Goal: Task Accomplishment & Management: Manage account settings

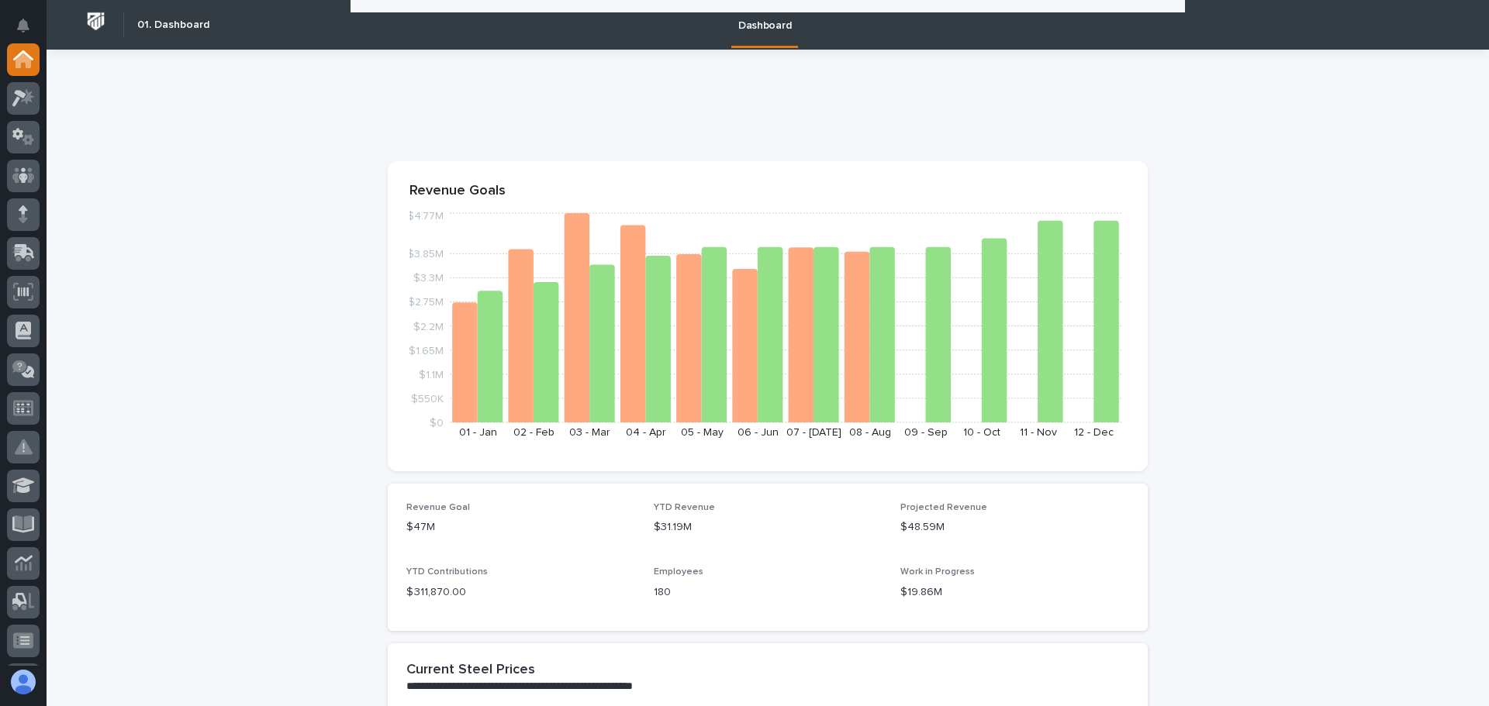
scroll to position [1241, 0]
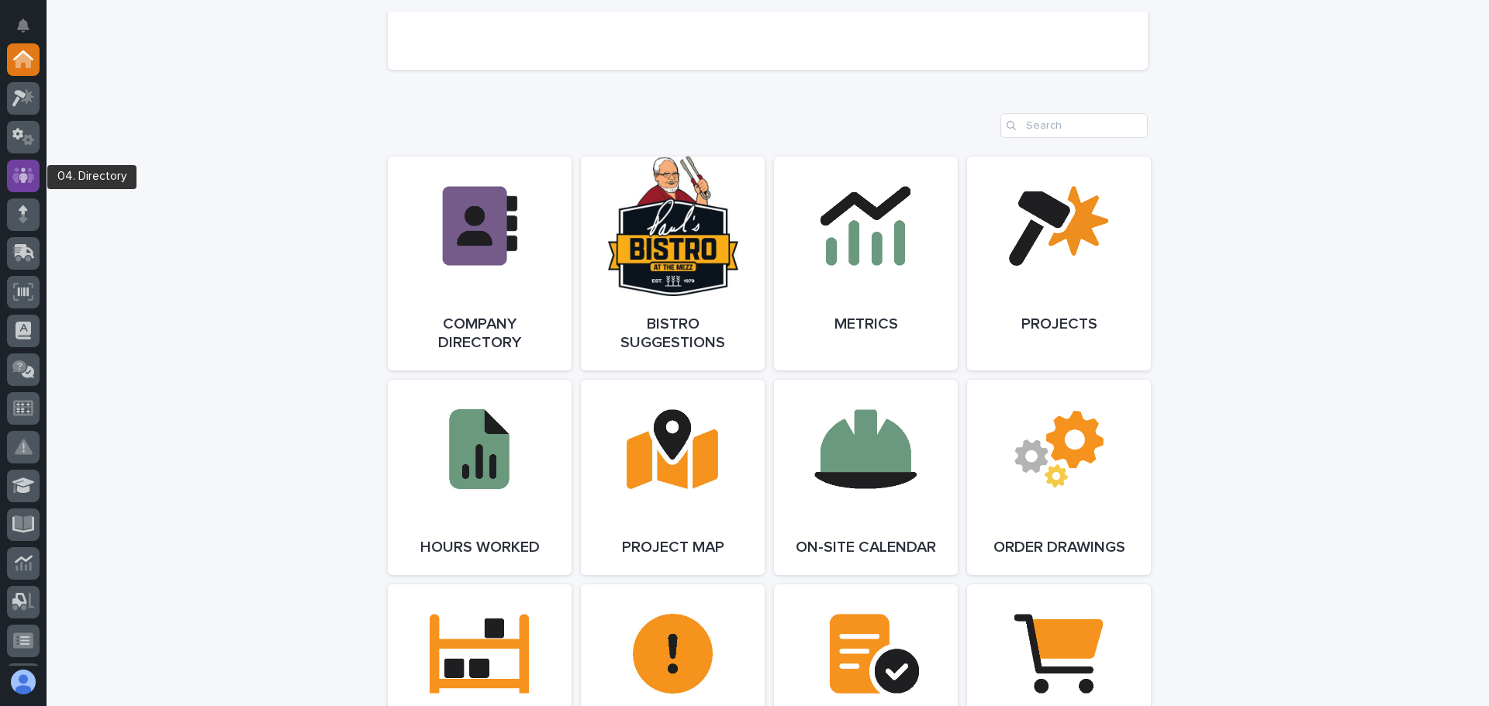
click at [25, 173] on icon at bounding box center [23, 176] width 22 height 18
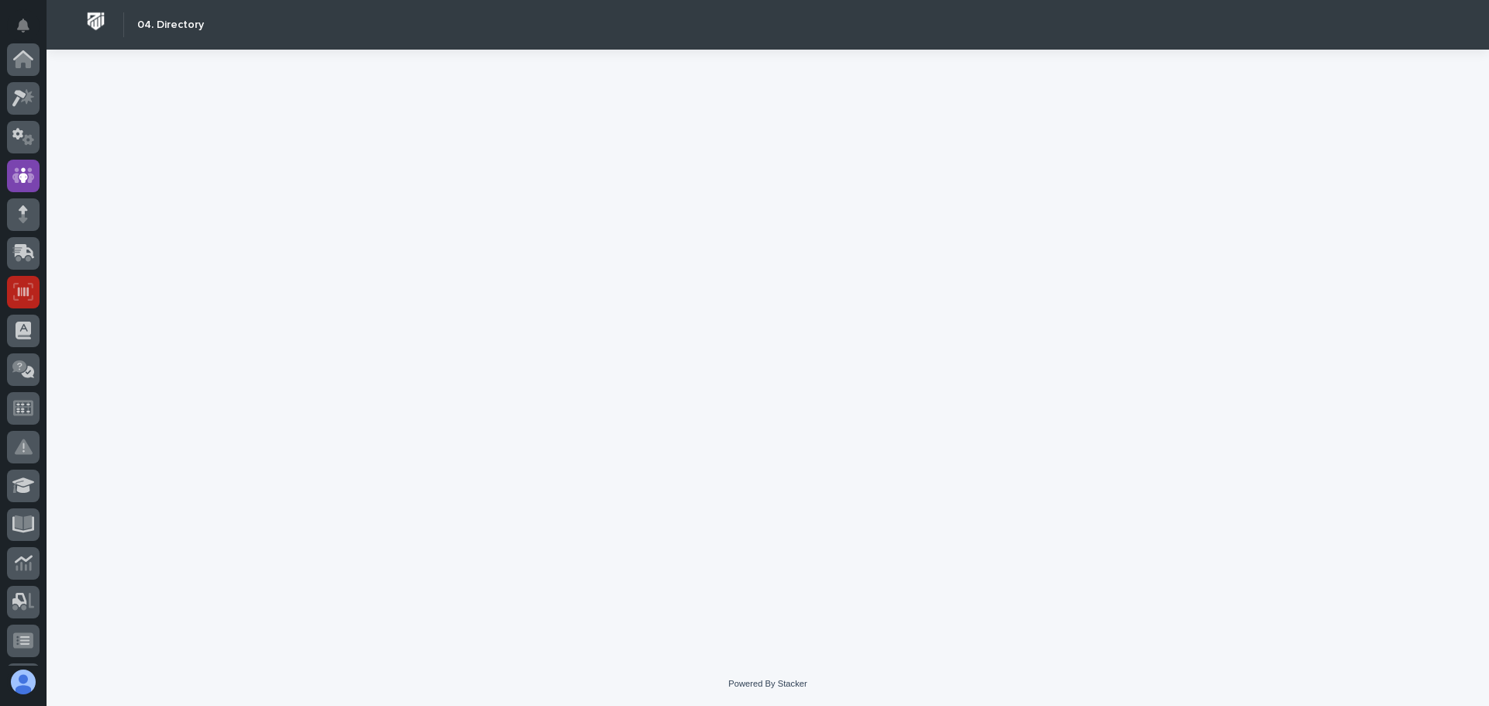
scroll to position [116, 0]
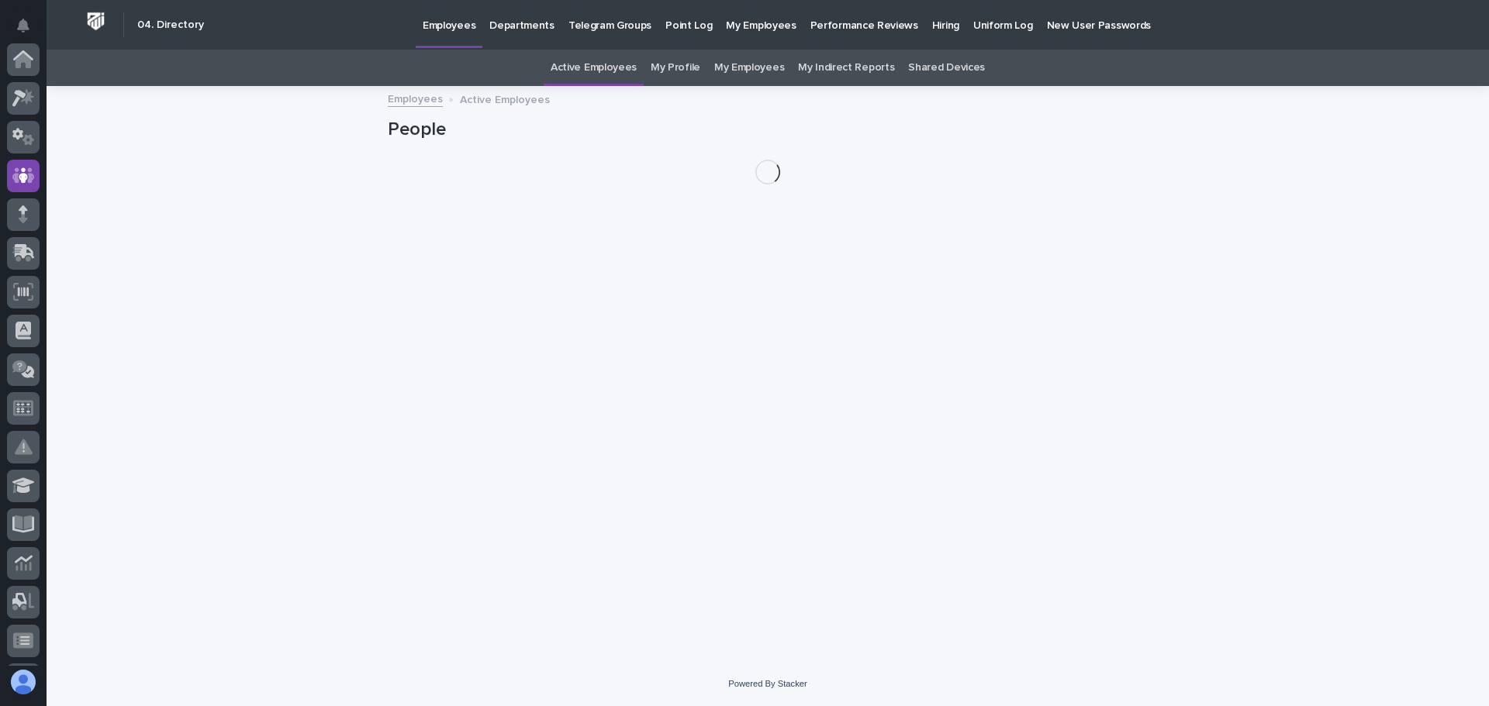
scroll to position [116, 0]
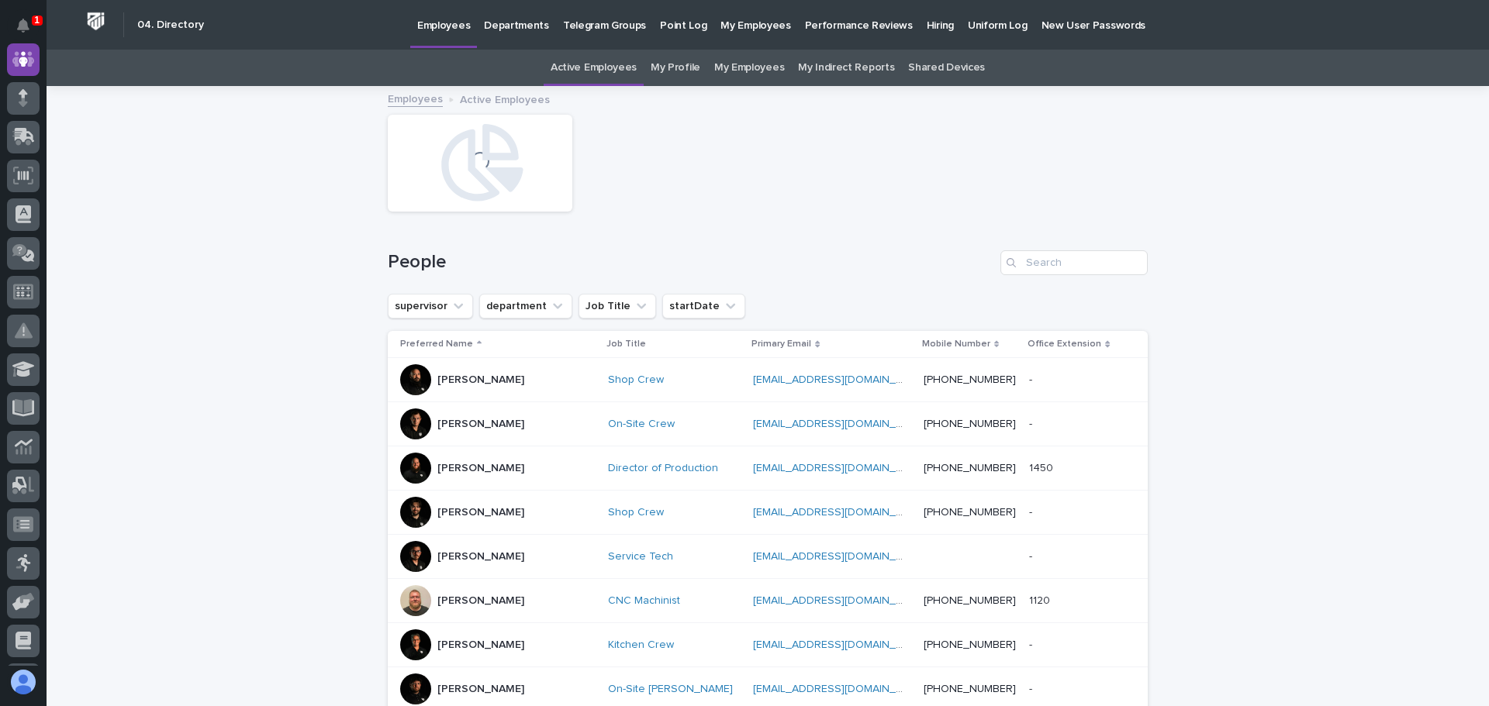
click at [927, 20] on p "Hiring" at bounding box center [940, 16] width 27 height 33
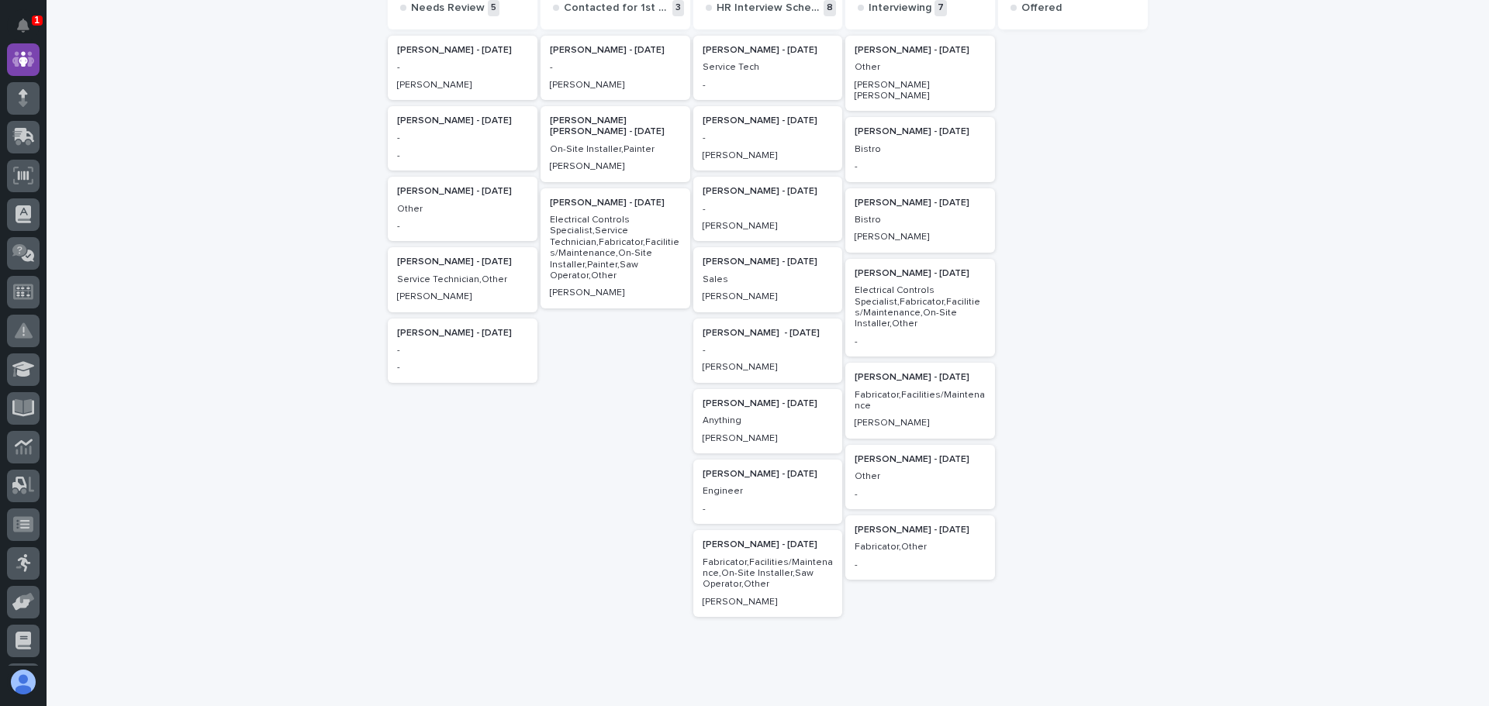
scroll to position [233, 0]
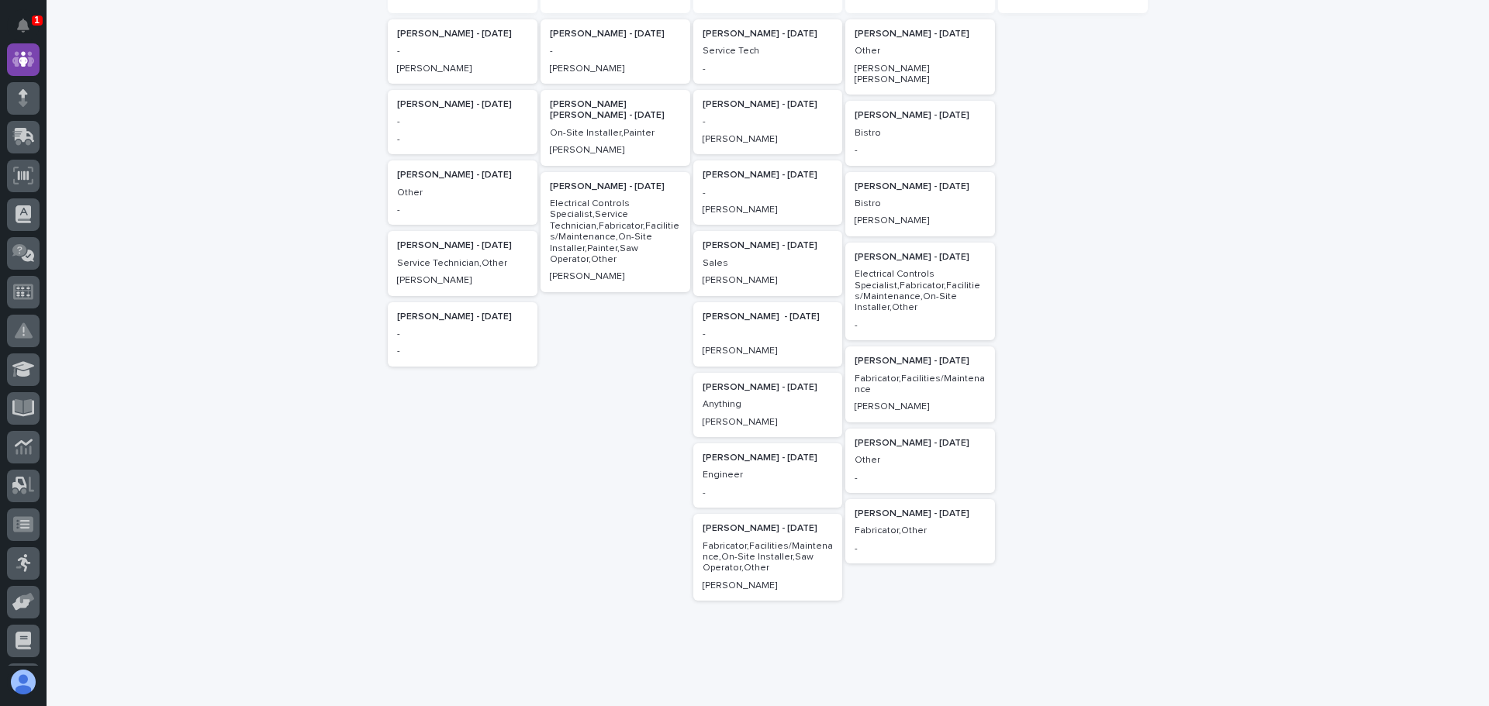
click at [737, 385] on p "[PERSON_NAME] - [DATE]" at bounding box center [768, 387] width 131 height 11
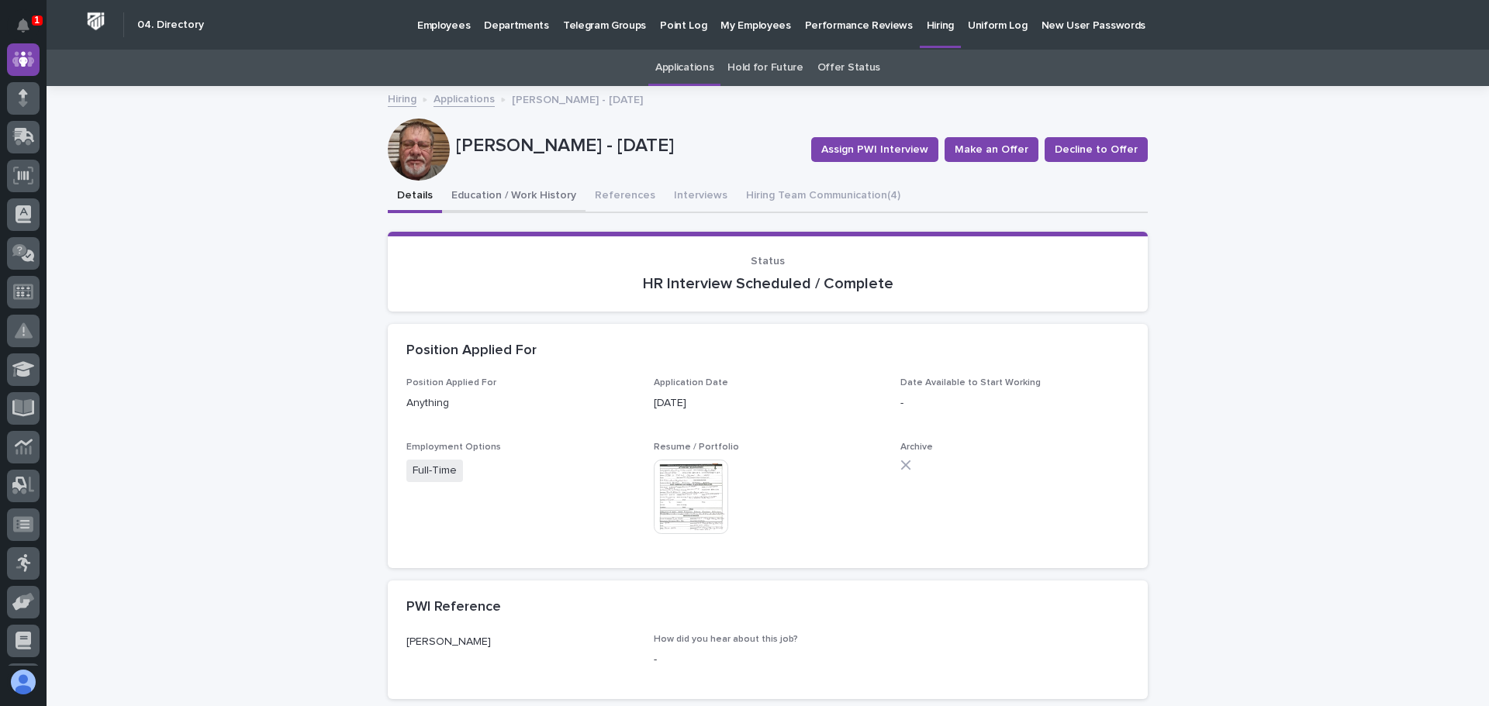
click at [512, 192] on button "Education / Work History" at bounding box center [513, 197] width 143 height 33
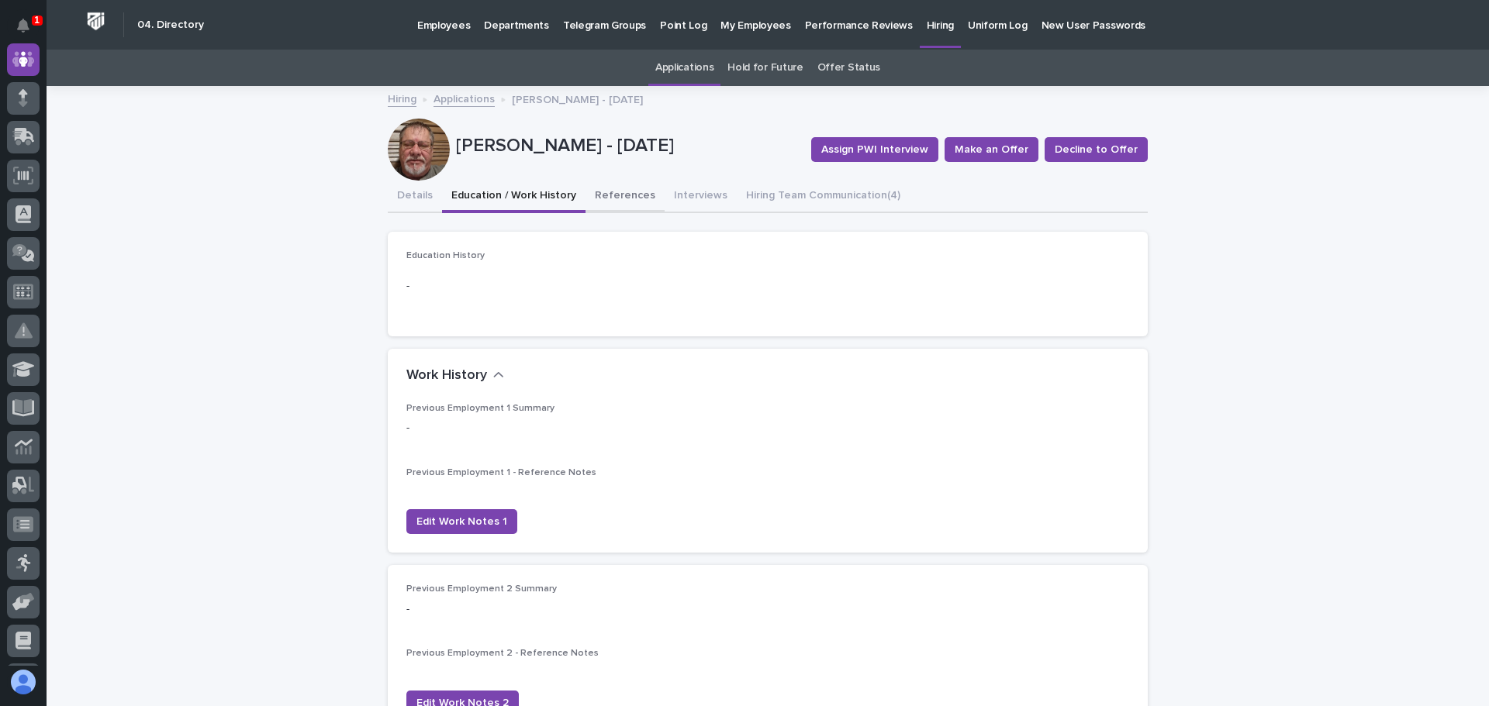
click at [618, 196] on button "References" at bounding box center [624, 197] width 79 height 33
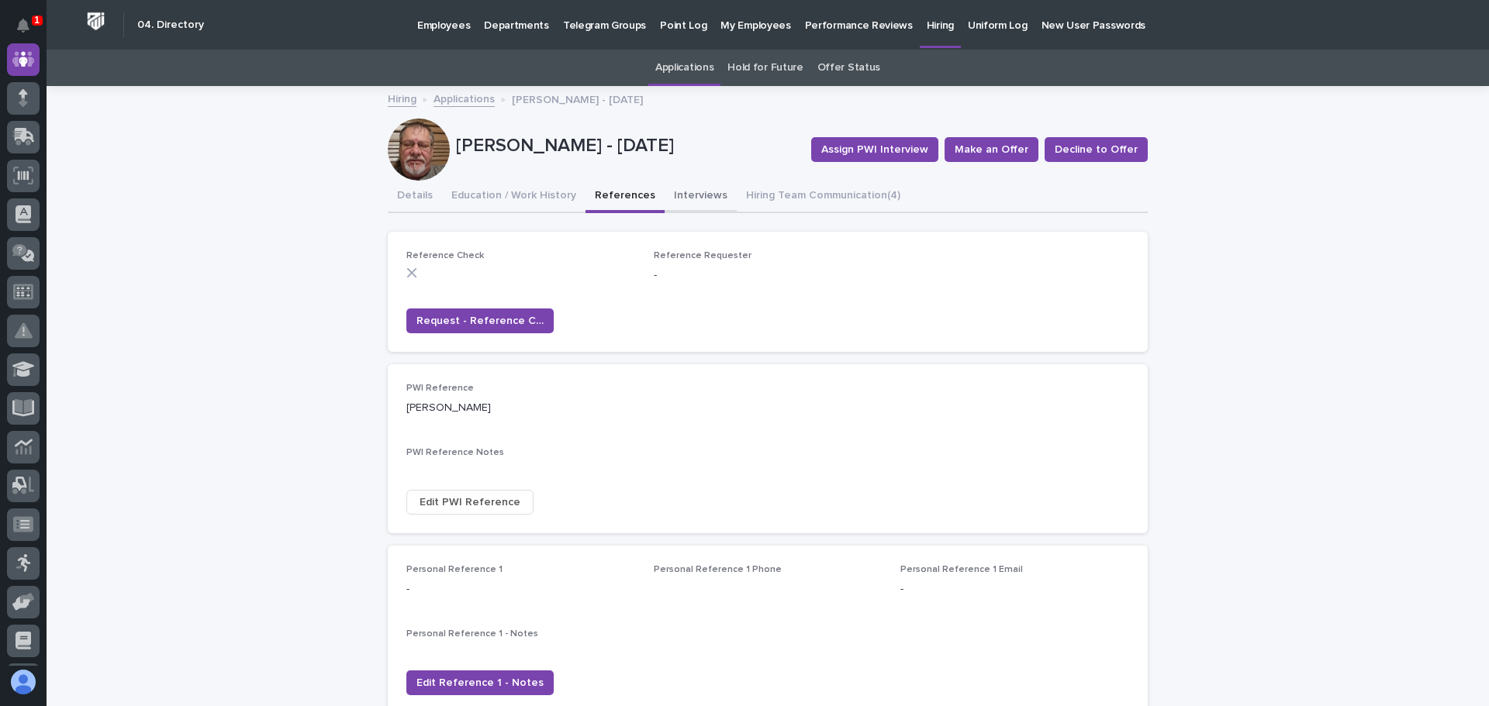
click at [686, 199] on button "Interviews" at bounding box center [701, 197] width 72 height 33
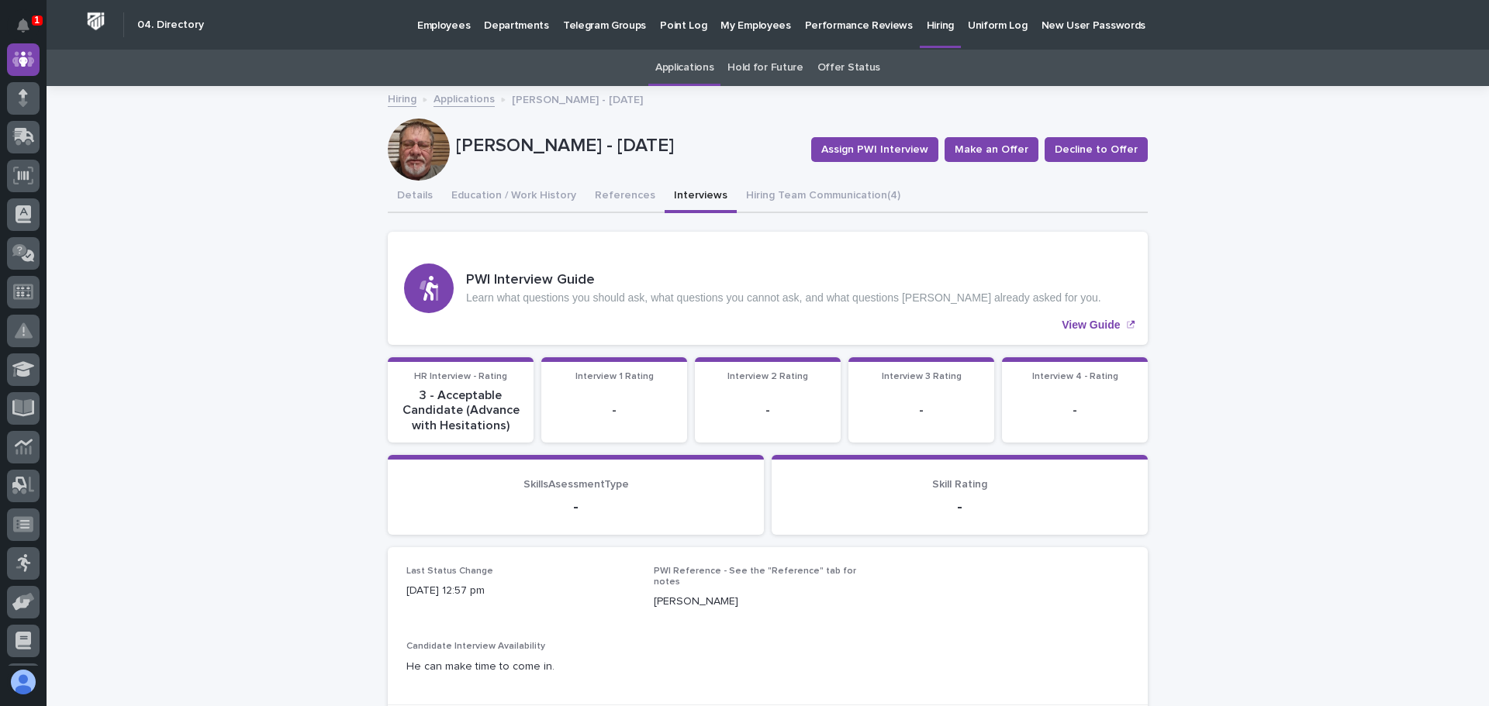
click at [452, 102] on link "Applications" at bounding box center [463, 98] width 61 height 18
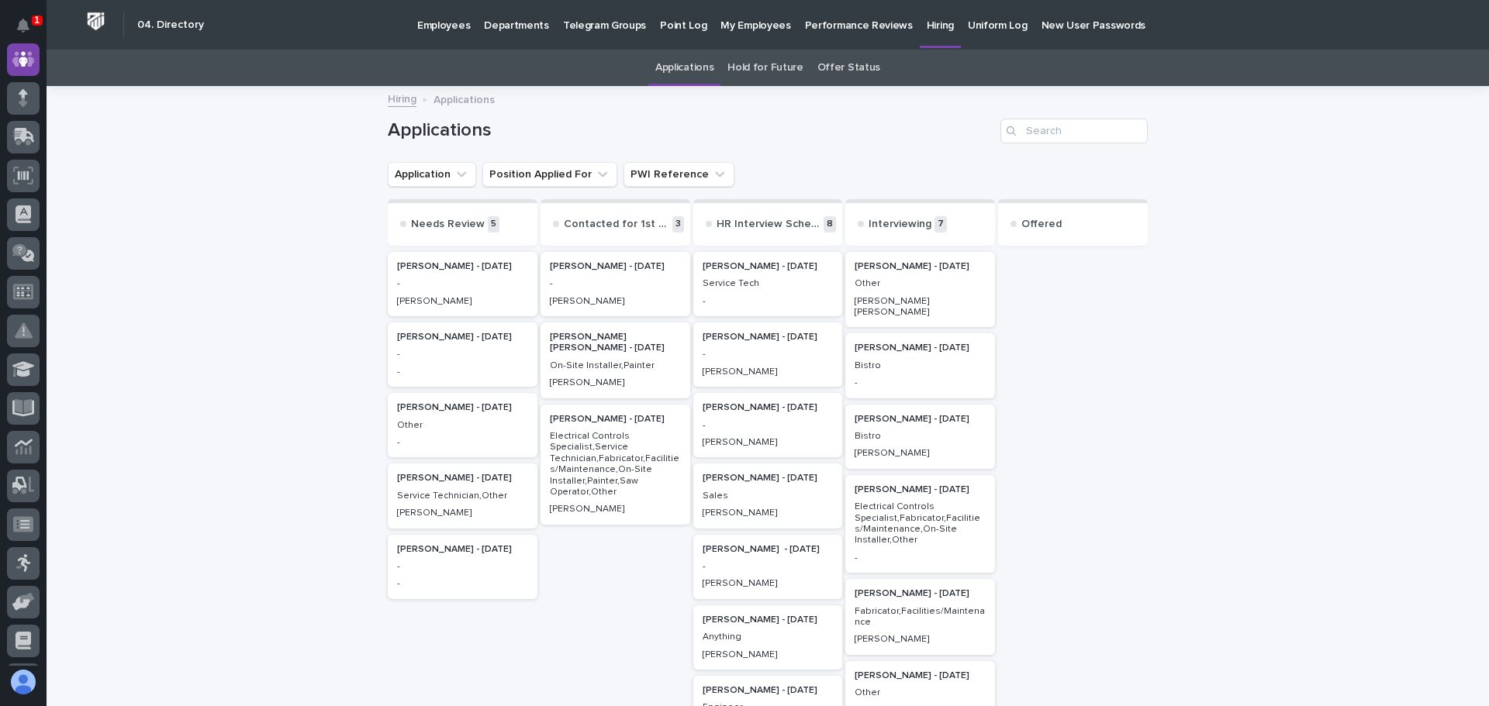
scroll to position [78, 0]
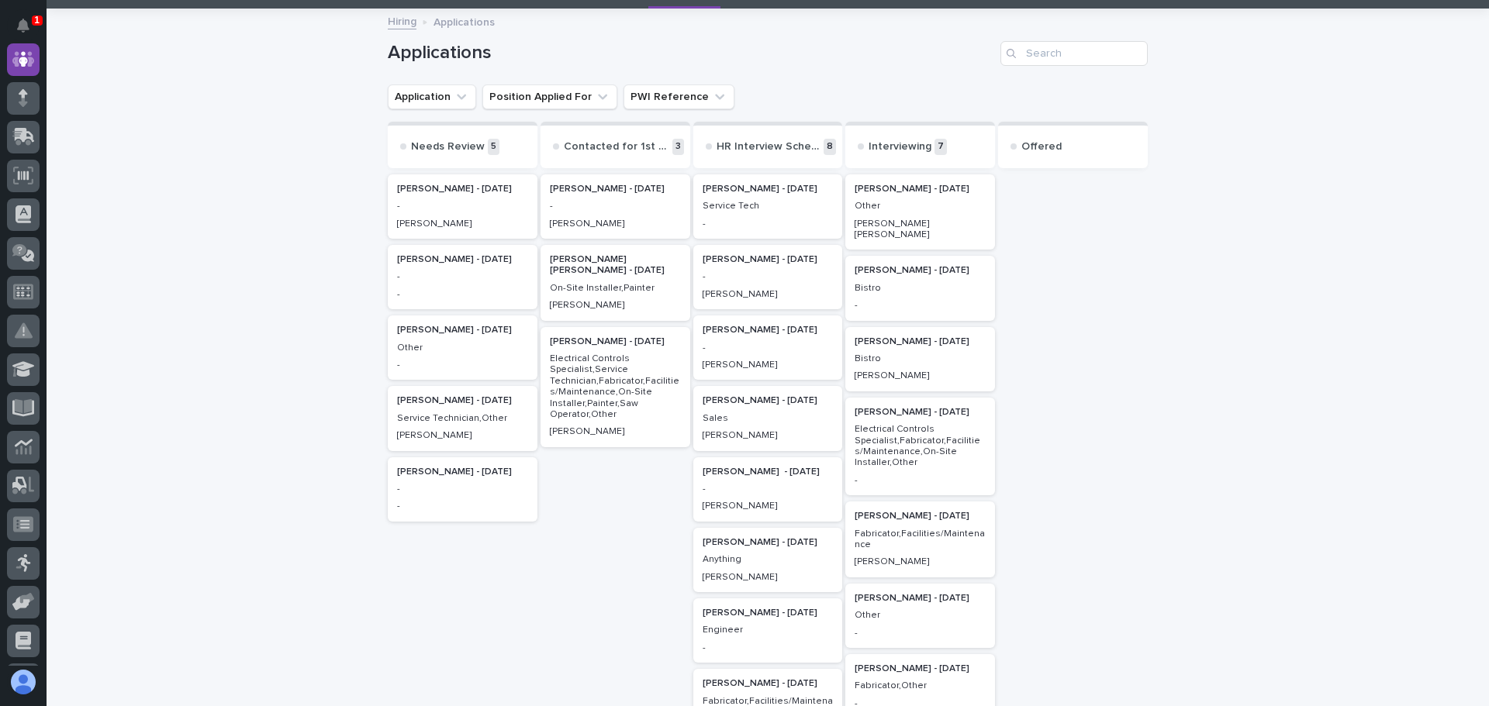
click at [910, 421] on div "Electrical Controls Specialist,Fabricator,Facilities/Maintenance,On-Site Instal…" at bounding box center [920, 445] width 131 height 48
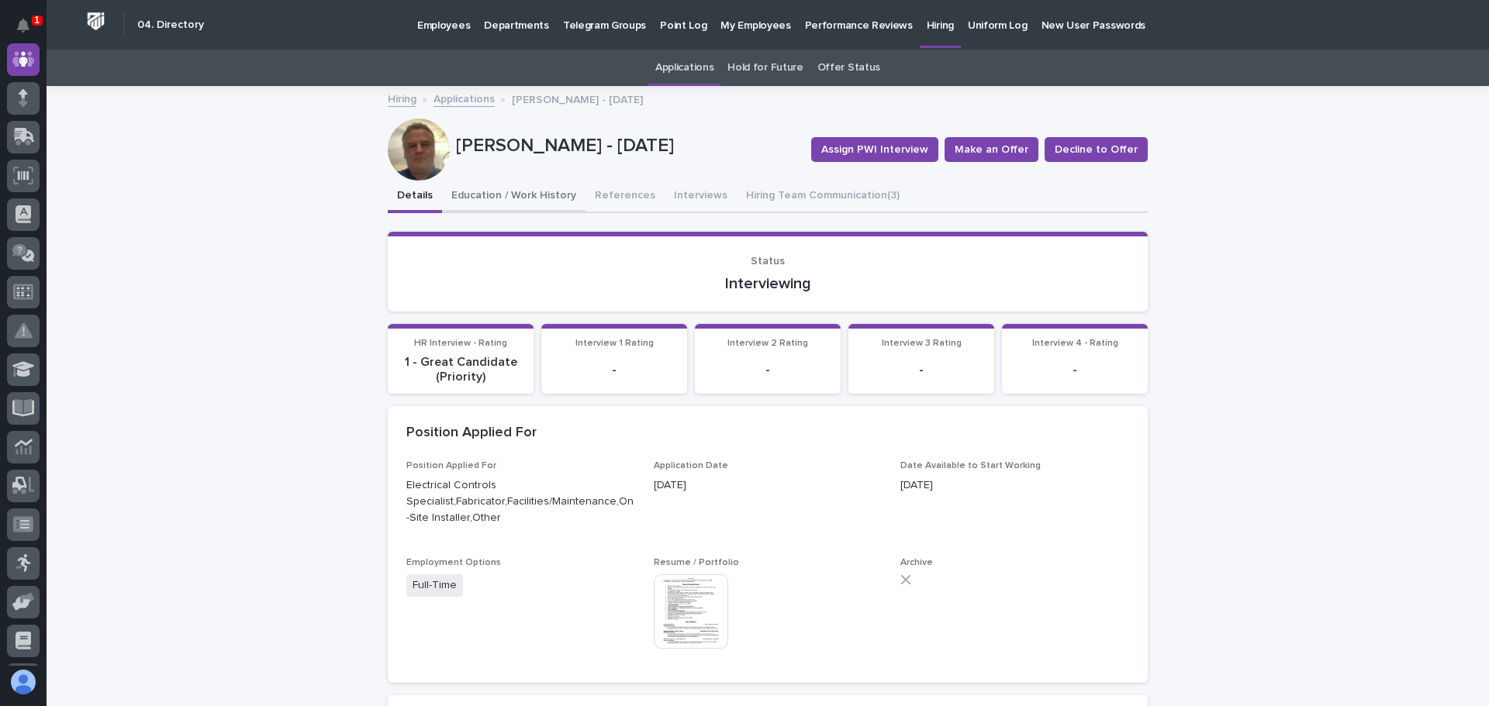
click at [496, 194] on button "Education / Work History" at bounding box center [513, 197] width 143 height 33
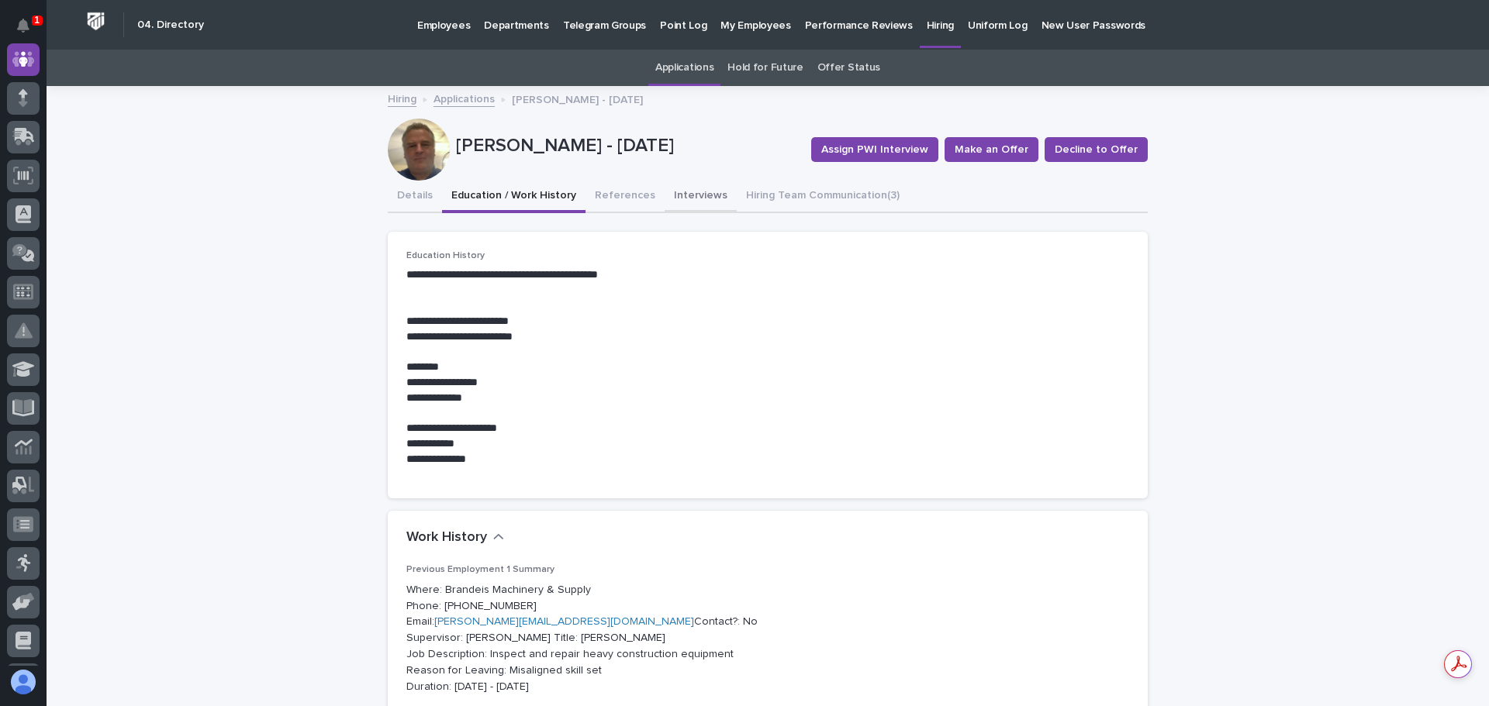
click at [675, 194] on button "Interviews" at bounding box center [701, 197] width 72 height 33
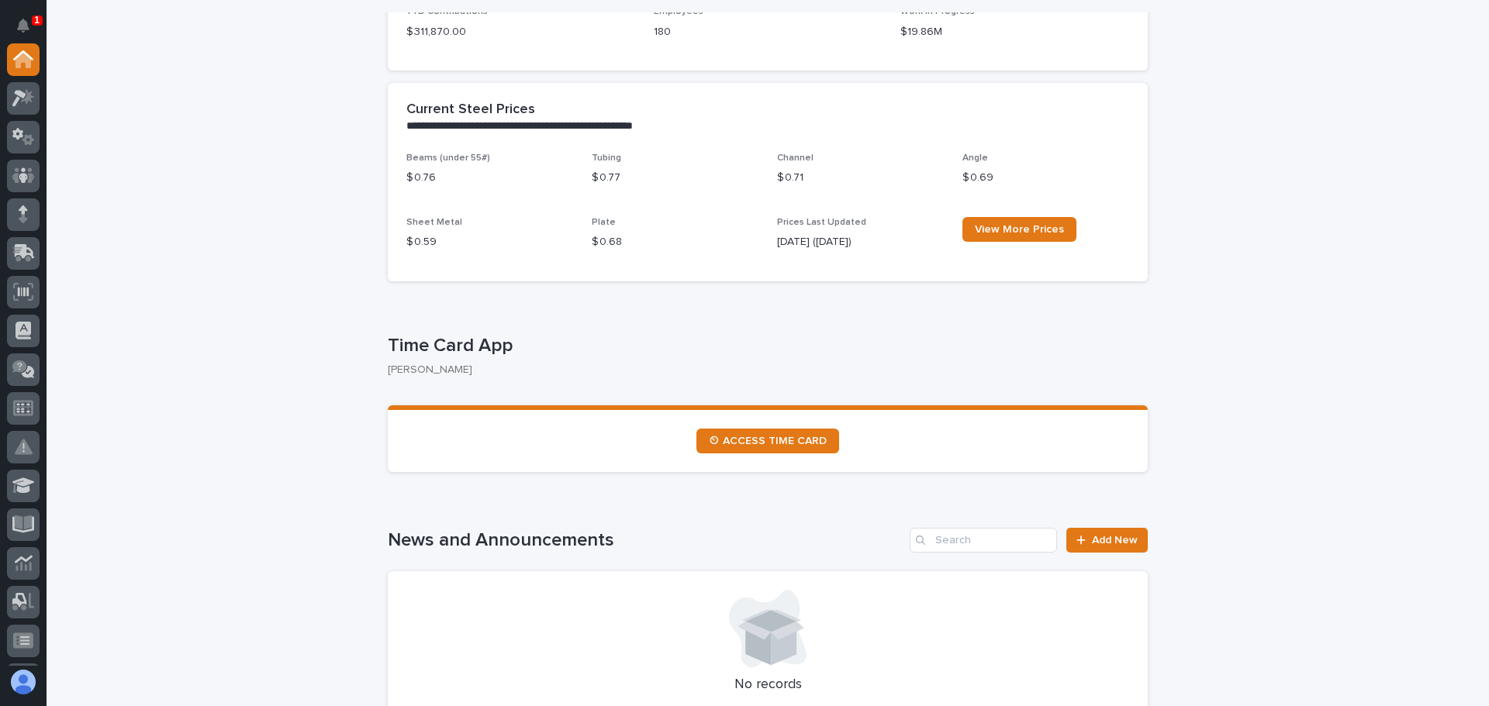
scroll to position [620, 0]
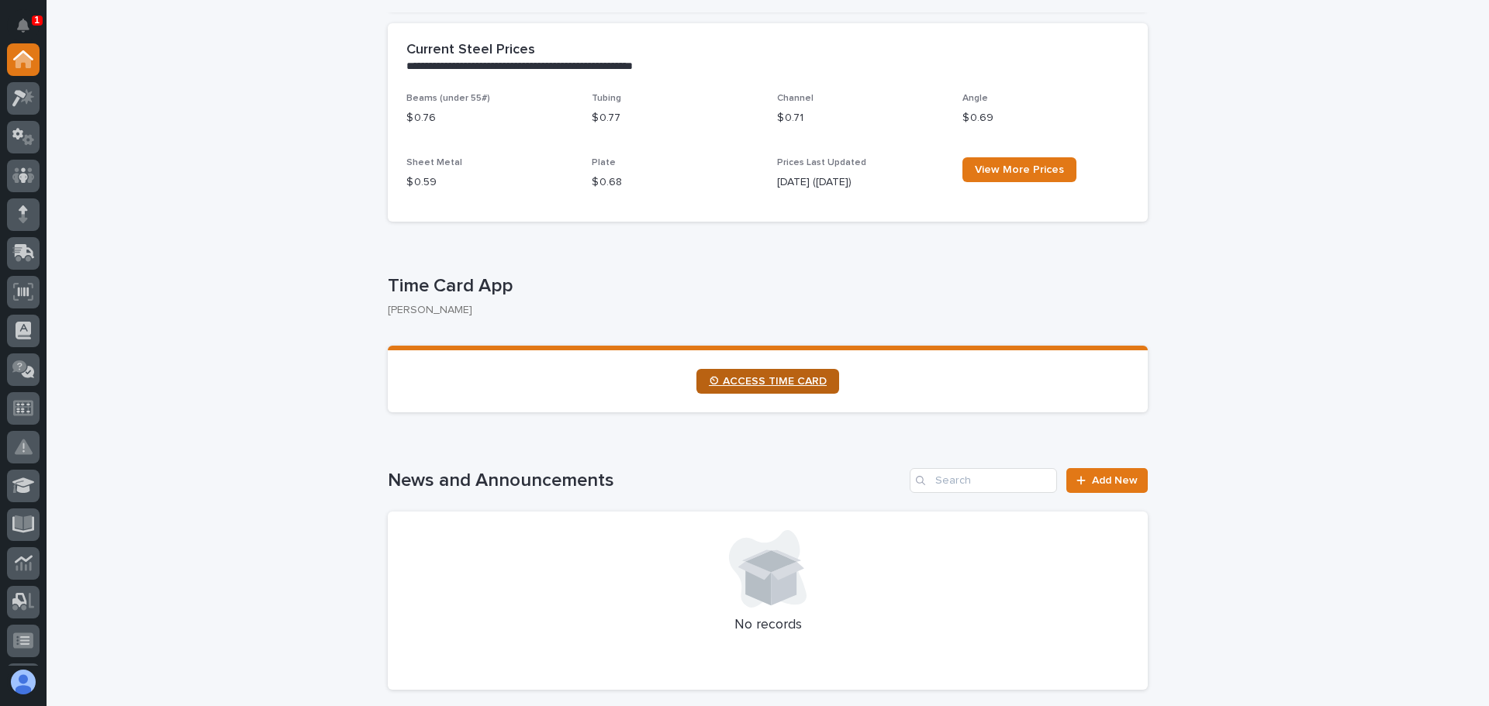
click at [786, 378] on span "⏲ ACCESS TIME CARD" at bounding box center [768, 381] width 118 height 11
click at [25, 174] on icon at bounding box center [23, 175] width 9 height 16
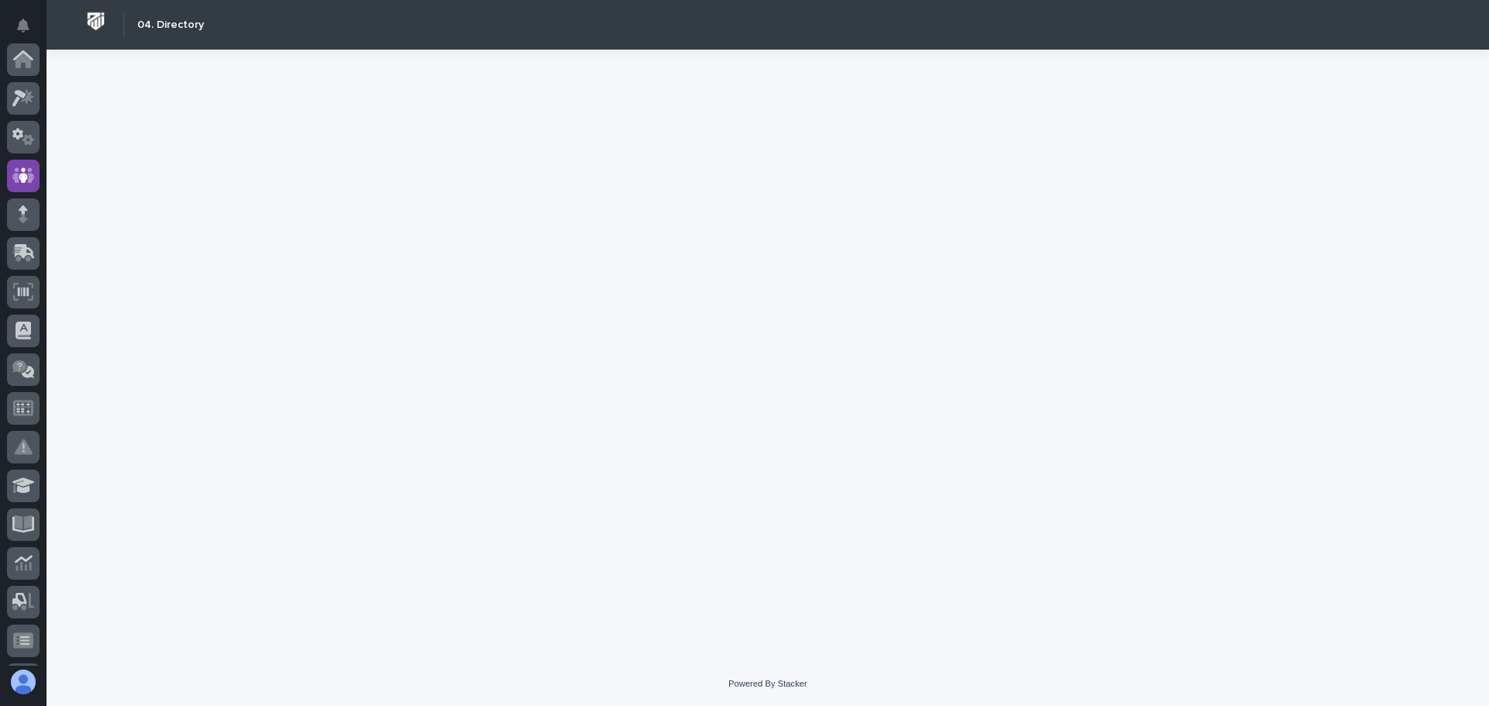
scroll to position [116, 0]
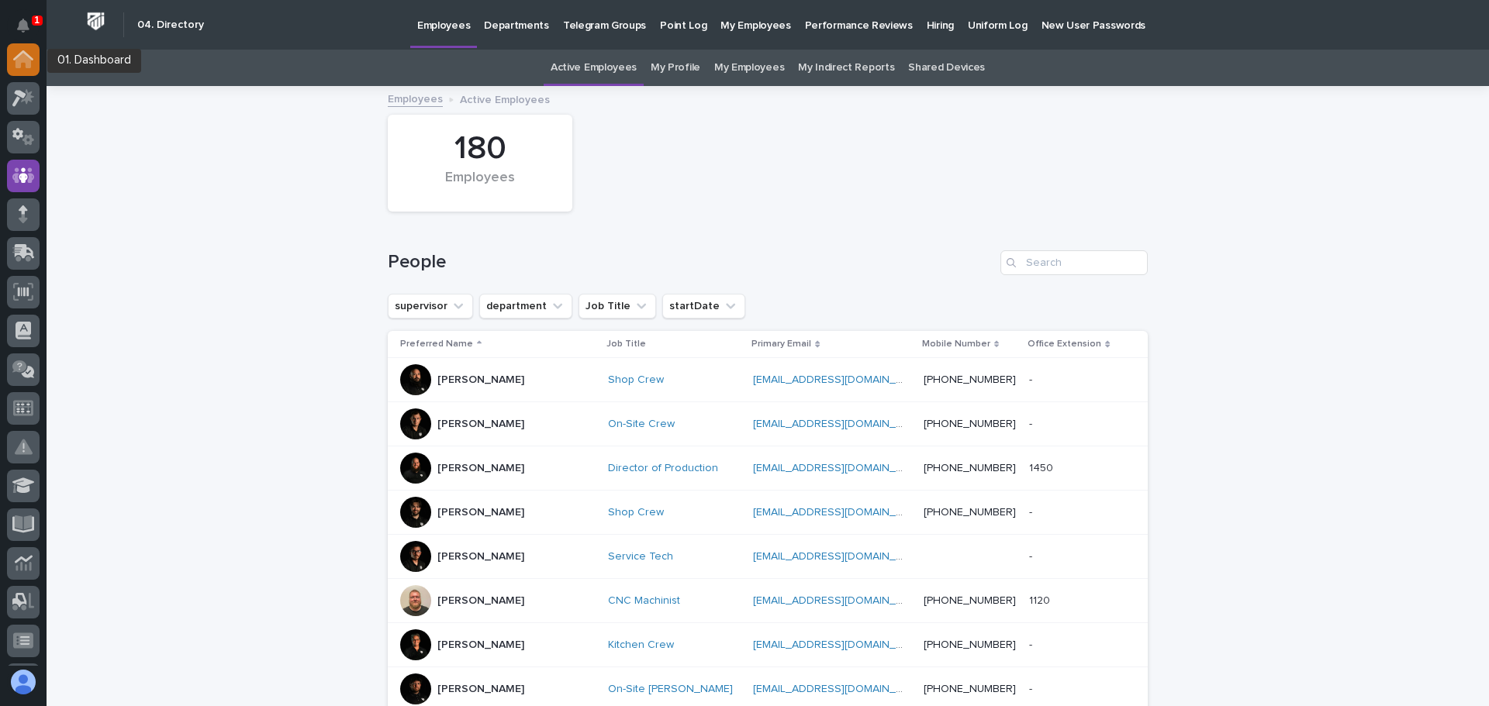
click at [22, 54] on icon at bounding box center [23, 55] width 20 height 10
